Goal: Information Seeking & Learning: Find contact information

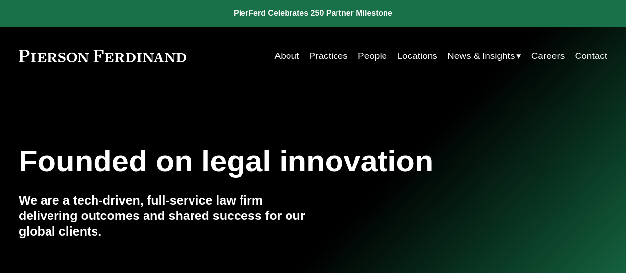
click at [371, 54] on link "People" at bounding box center [372, 56] width 29 height 19
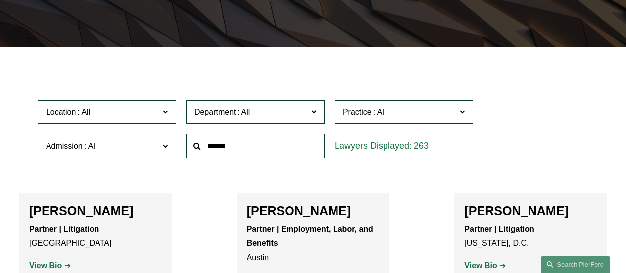
scroll to position [155, 0]
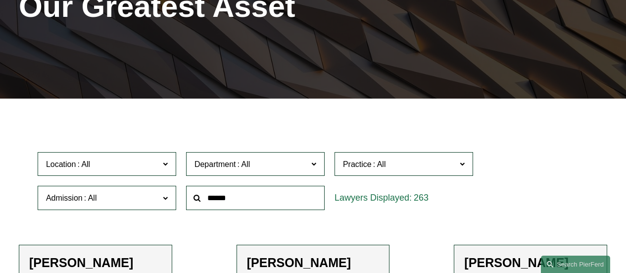
click at [247, 200] on input "text" at bounding box center [255, 198] width 139 height 24
type input "****"
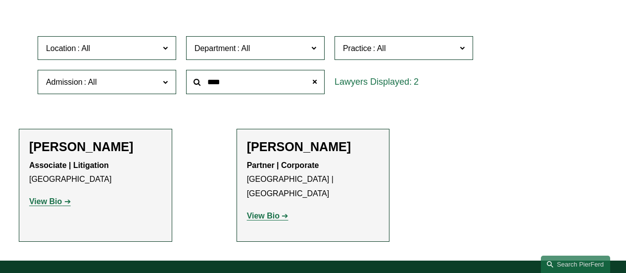
scroll to position [275, 0]
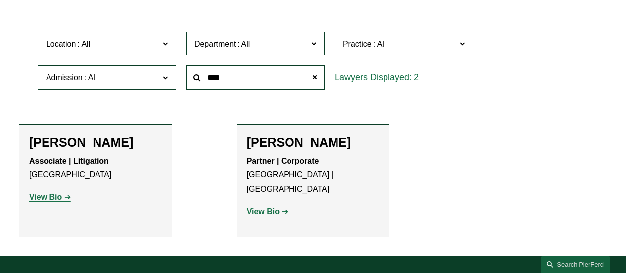
click at [266, 204] on p "View Bio" at bounding box center [313, 211] width 133 height 14
click at [262, 207] on strong "View Bio" at bounding box center [263, 211] width 33 height 8
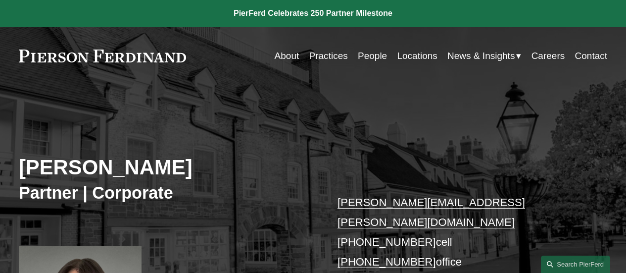
click at [263, 197] on h3 "Partner | Corporate" at bounding box center [166, 192] width 295 height 21
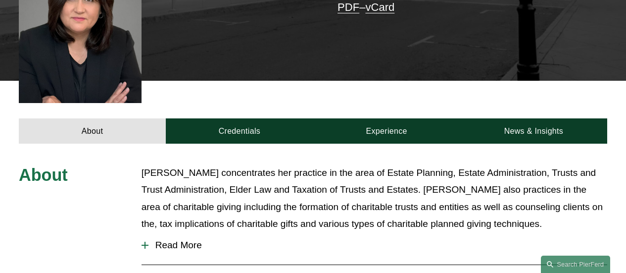
scroll to position [289, 0]
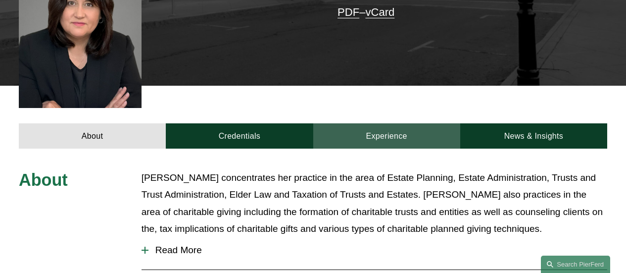
click at [400, 123] on link "Experience" at bounding box center [386, 135] width 147 height 25
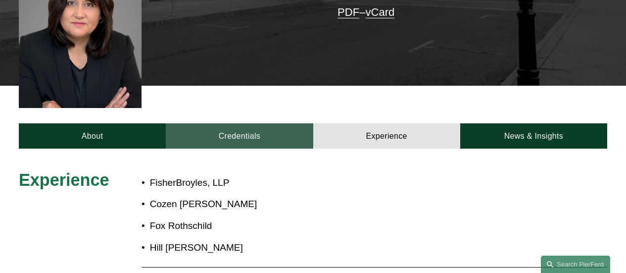
click at [238, 123] on link "Credentials" at bounding box center [239, 135] width 147 height 25
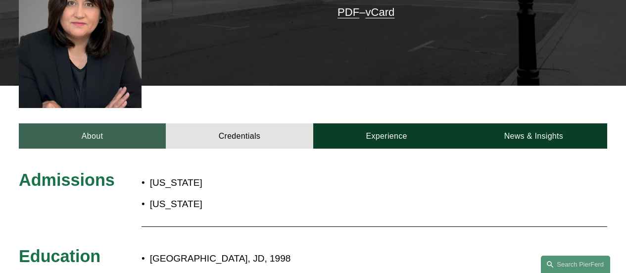
click at [120, 123] on link "About" at bounding box center [92, 135] width 147 height 25
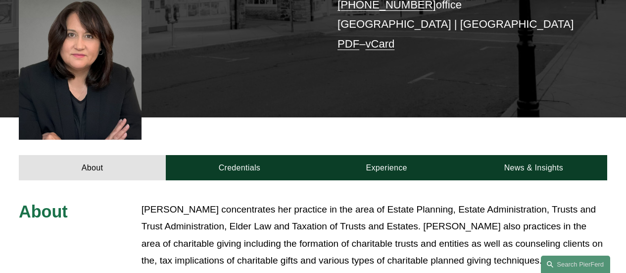
scroll to position [0, 0]
